Goal: Browse casually: Explore the website without a specific task or goal

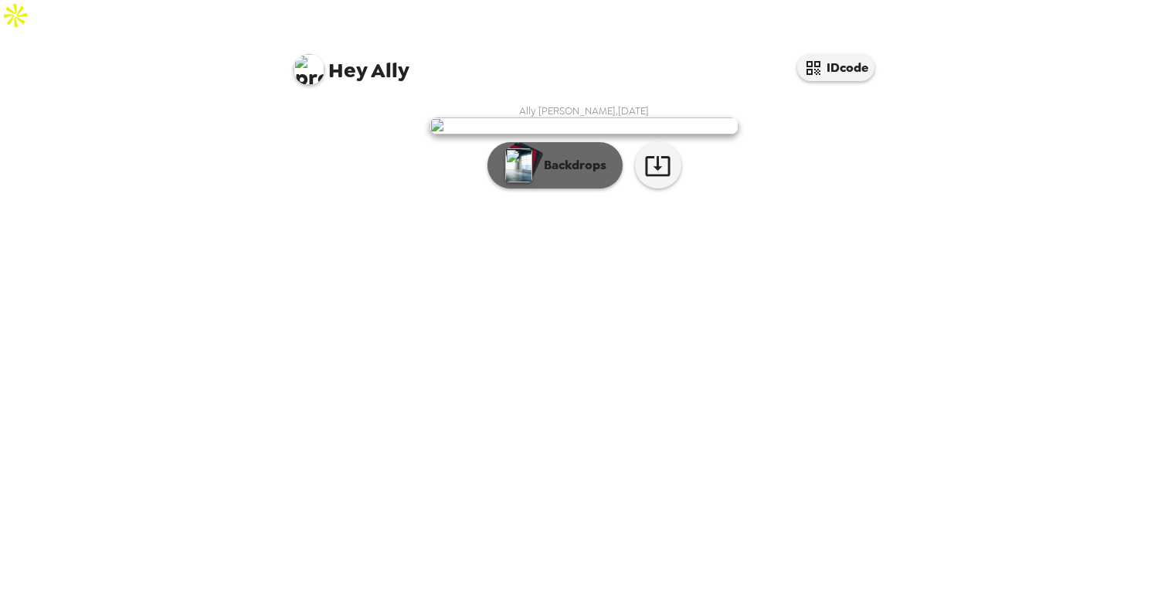
click at [570, 175] on p "Backdrops" at bounding box center [571, 165] width 70 height 19
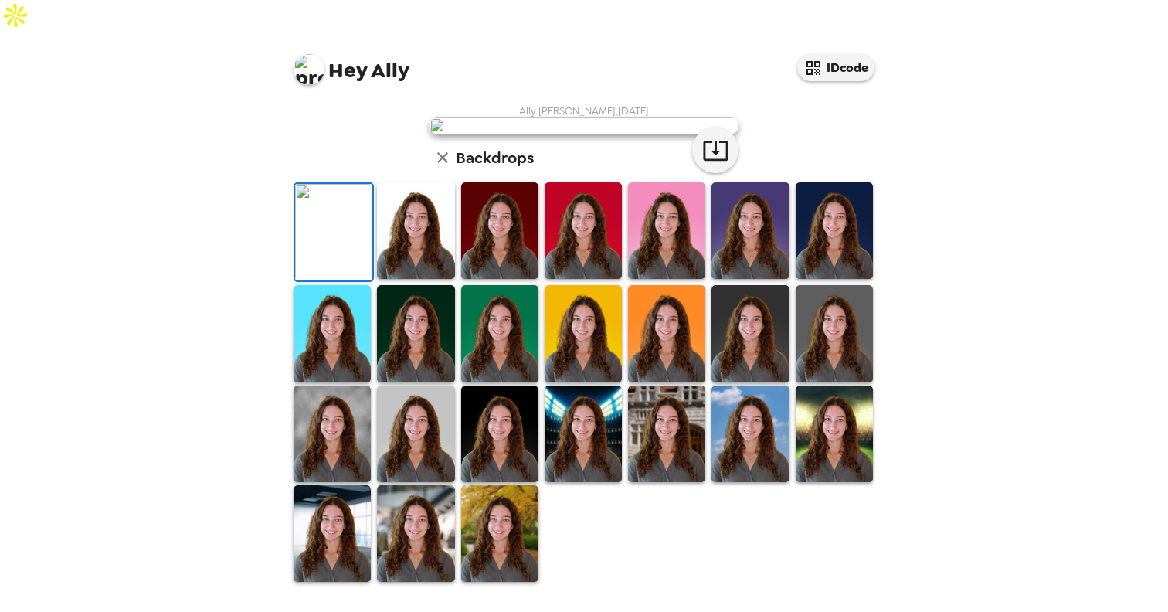
scroll to position [235, 0]
click at [406, 279] on img at bounding box center [415, 230] width 77 height 97
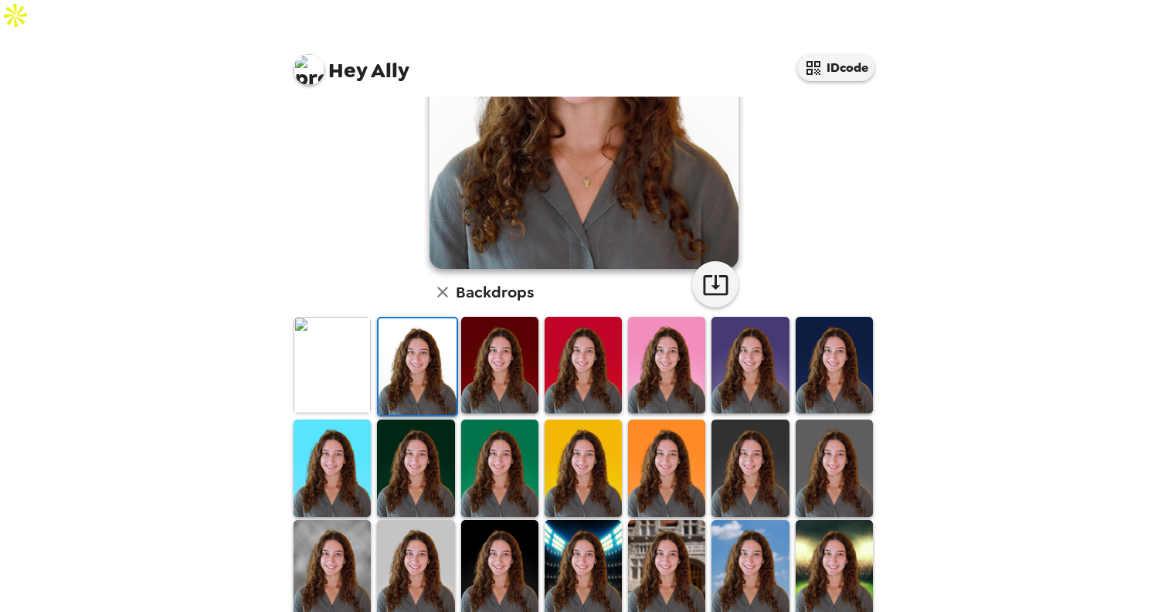
click at [338, 335] on img at bounding box center [332, 365] width 77 height 97
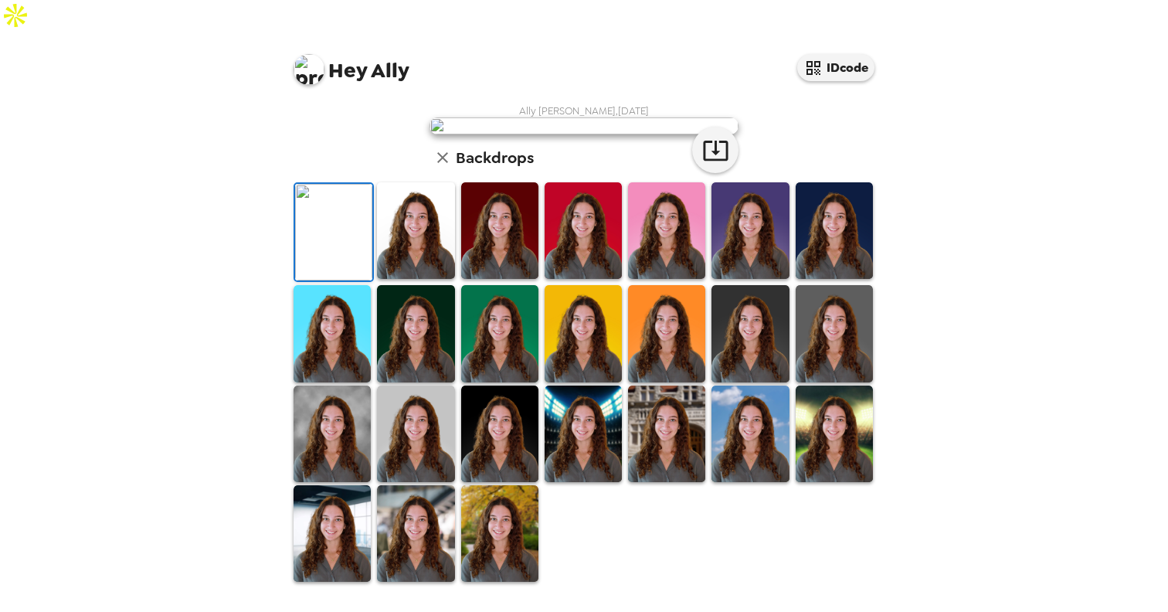
scroll to position [28, 0]
click at [327, 300] on div "Ally [PERSON_NAME] , [DATE] Backdrops" at bounding box center [583, 343] width 587 height 479
click at [730, 279] on img at bounding box center [749, 230] width 77 height 97
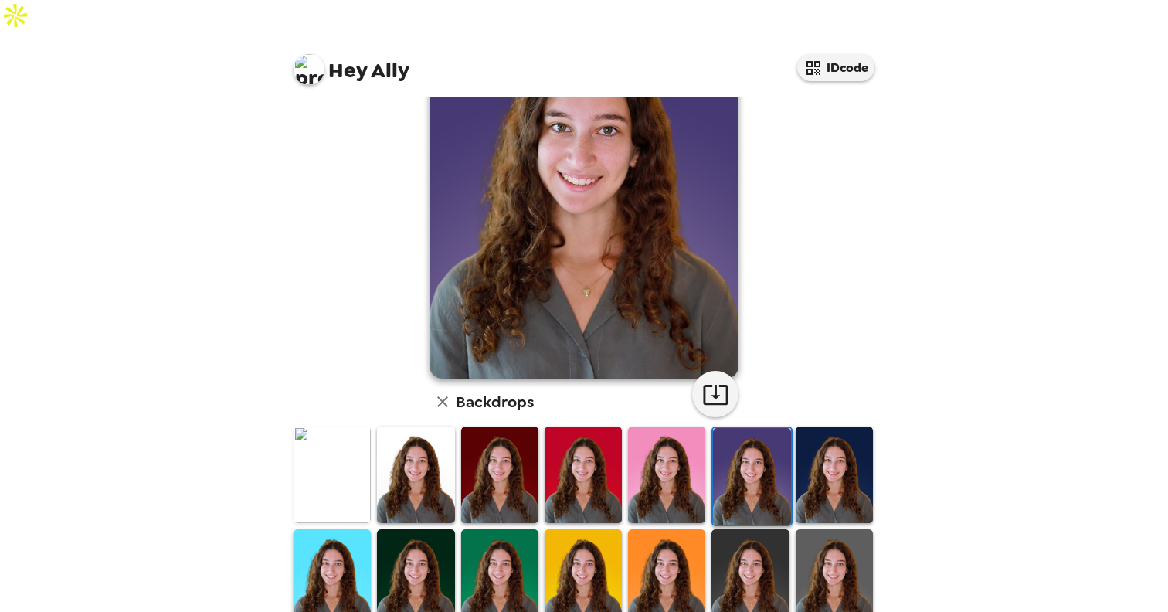
scroll to position [199, 0]
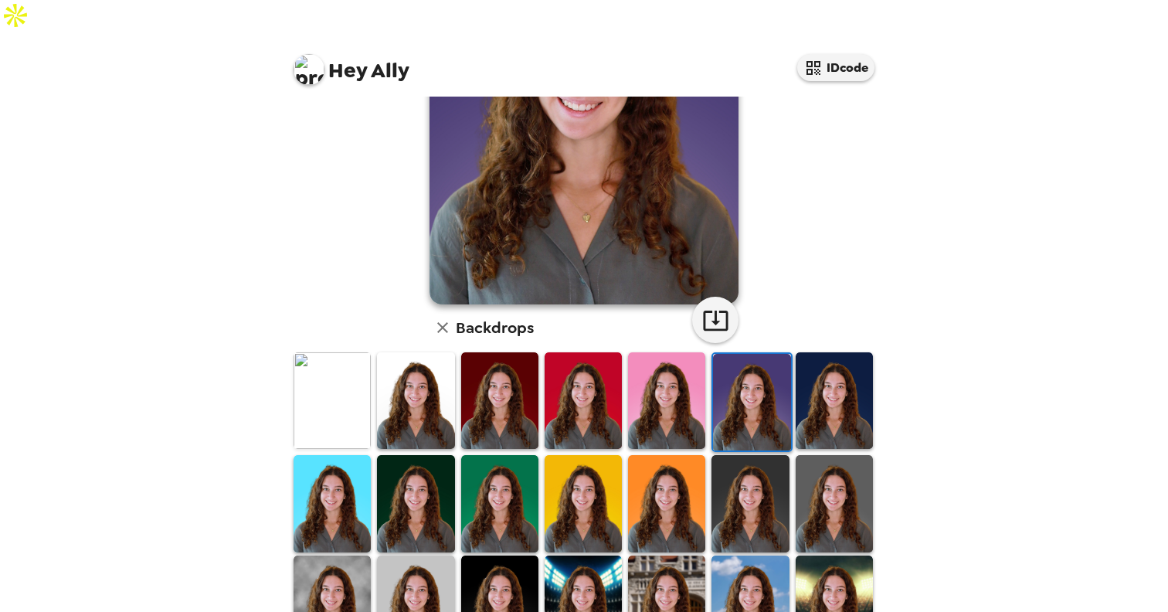
click at [836, 471] on img at bounding box center [834, 503] width 77 height 97
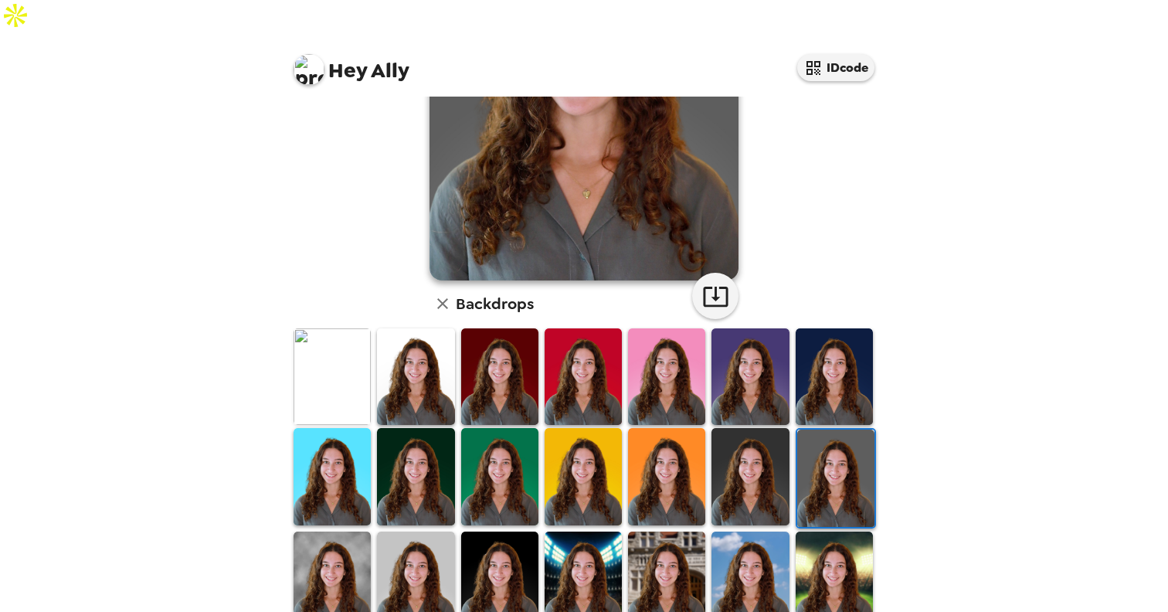
scroll to position [334, 0]
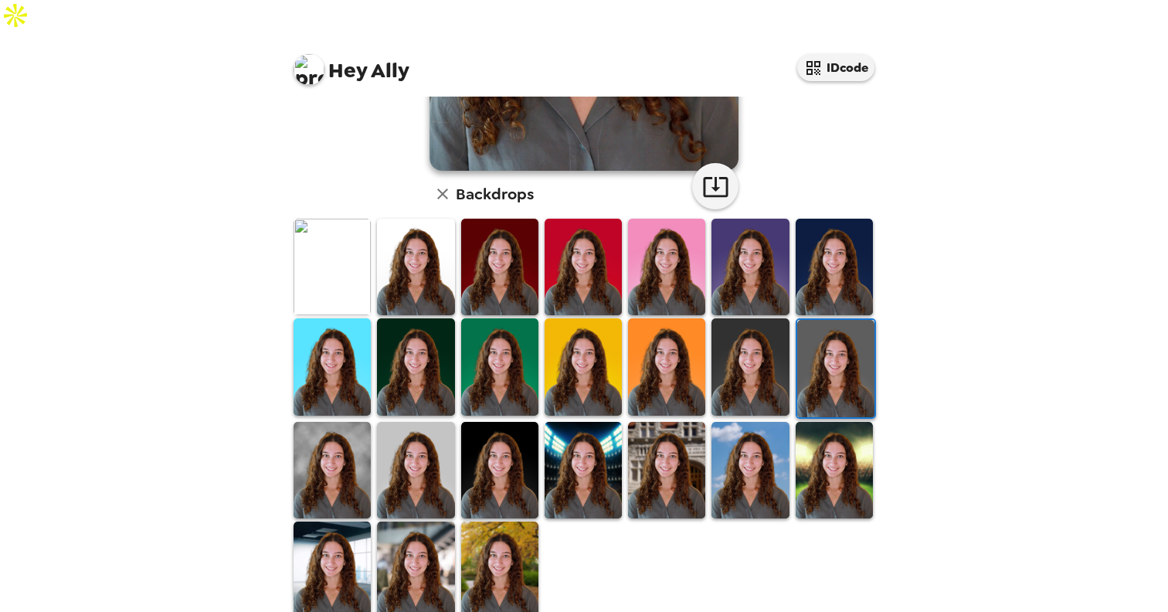
click at [577, 437] on img at bounding box center [583, 470] width 77 height 97
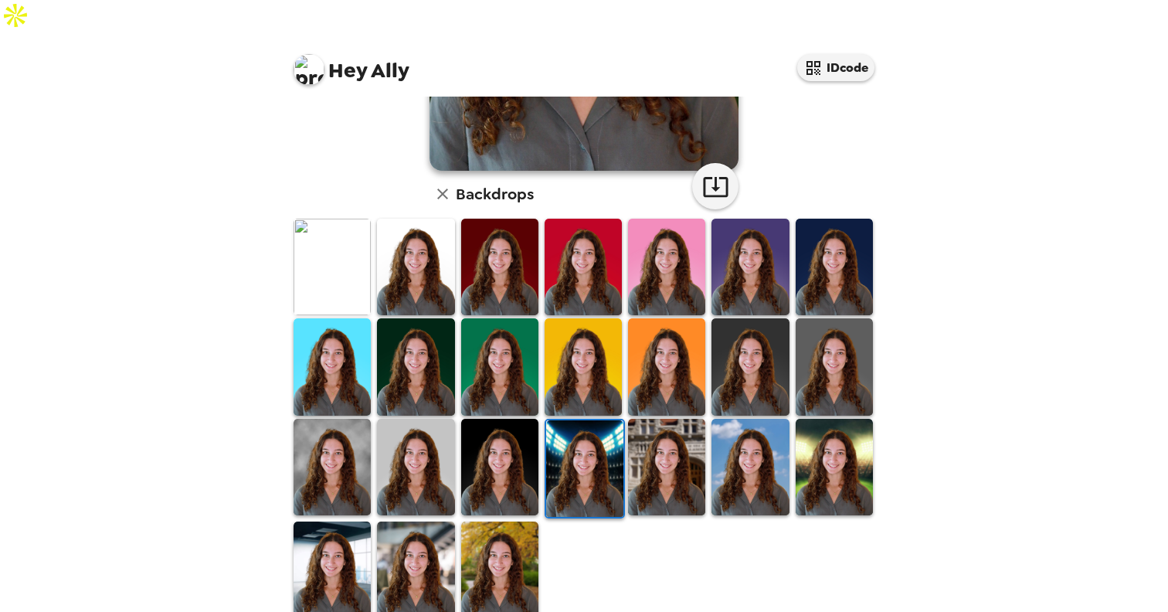
click at [479, 440] on img at bounding box center [499, 467] width 77 height 97
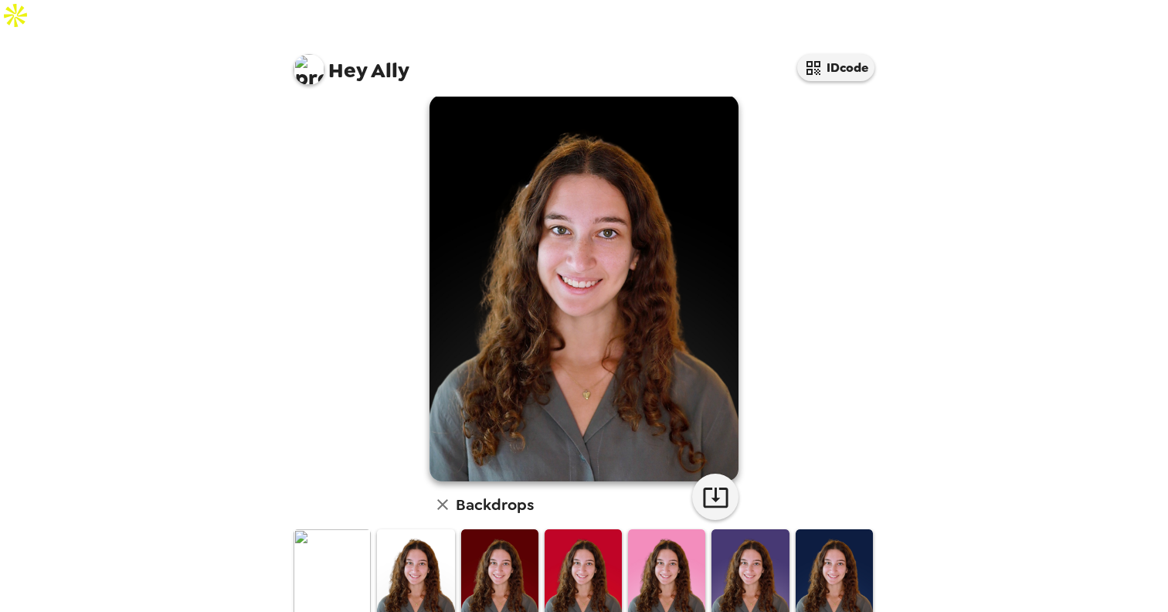
scroll to position [24, 0]
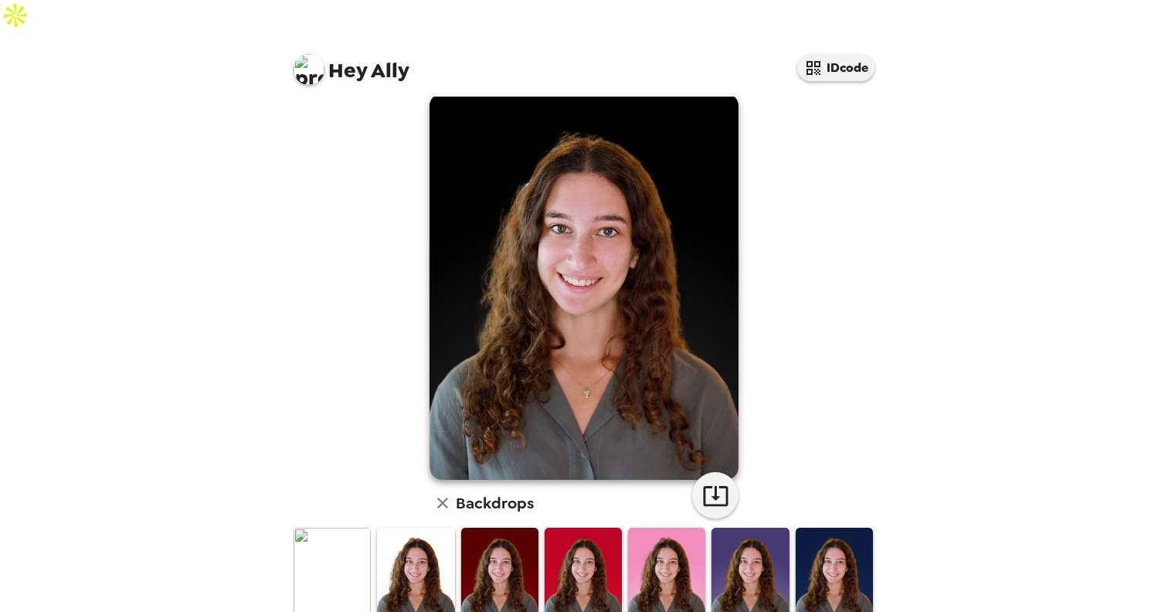
click at [426, 534] on img at bounding box center [415, 576] width 77 height 97
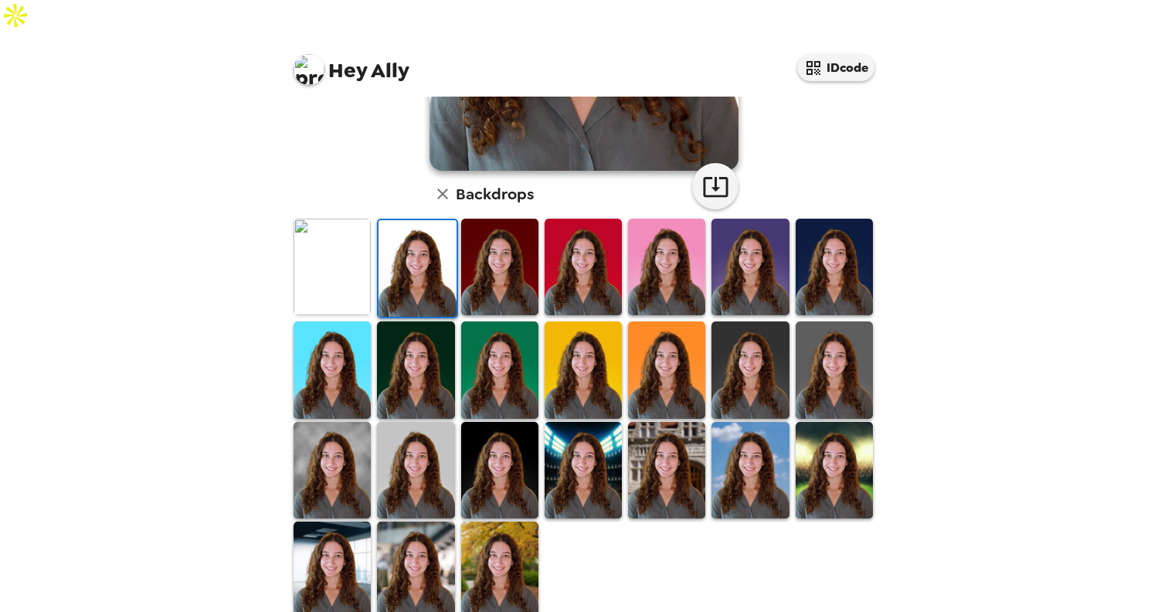
click at [490, 462] on img at bounding box center [499, 470] width 77 height 97
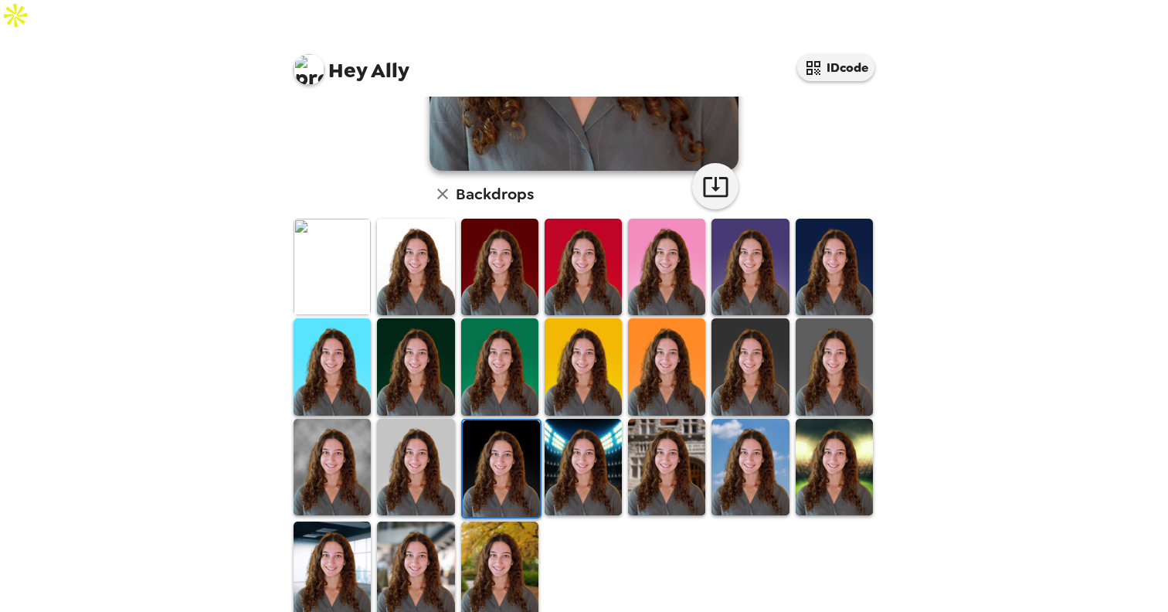
scroll to position [0, 0]
